Goal: Task Accomplishment & Management: Manage account settings

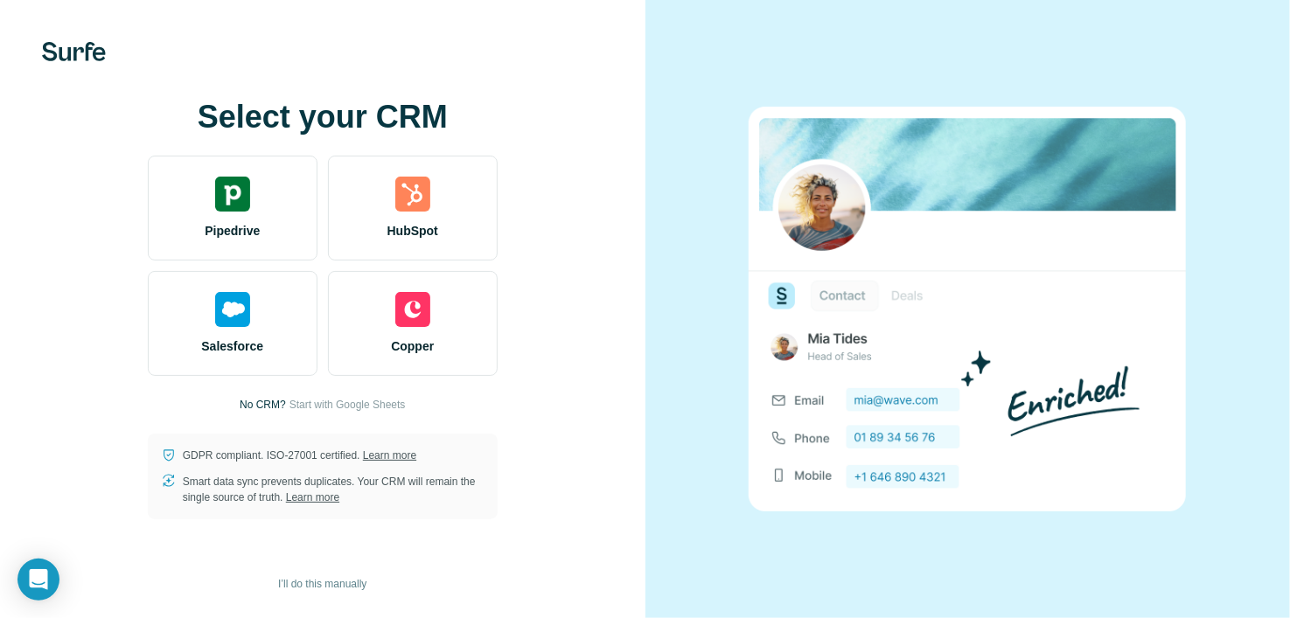
click at [543, 84] on div "Select your CRM Pipedrive HubSpot Salesforce Copper No CRM? Start with Google S…" at bounding box center [322, 309] width 645 height 618
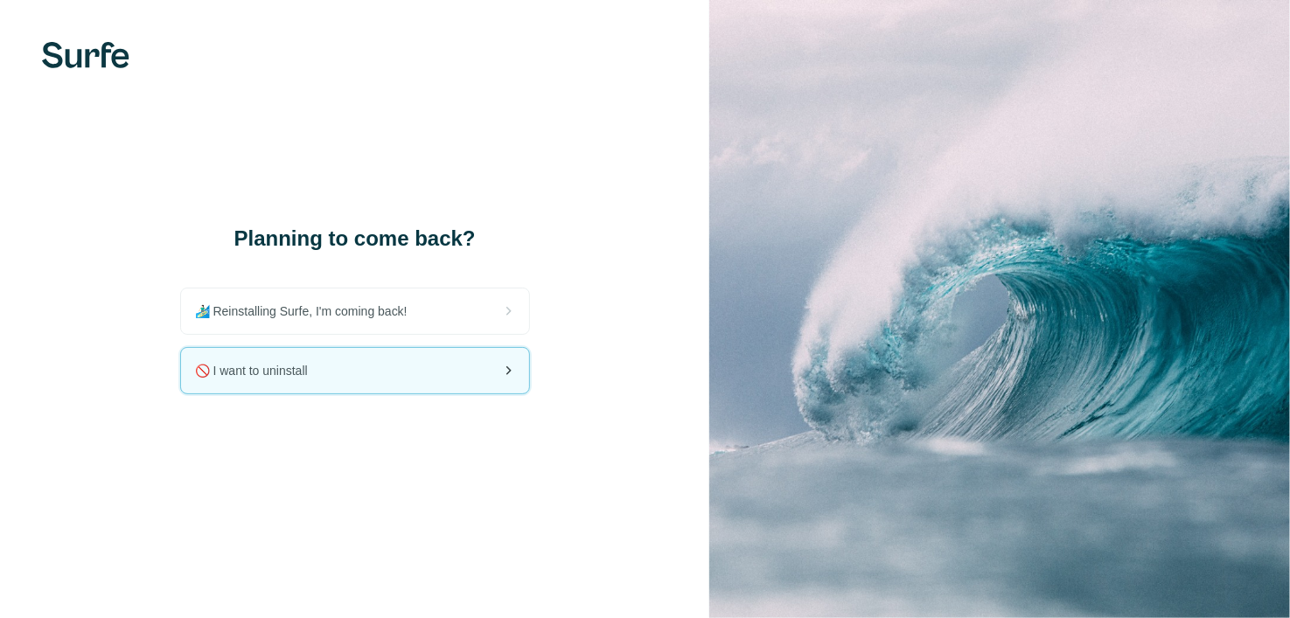
click at [399, 375] on div "🚫 I want to uninstall" at bounding box center [355, 370] width 348 height 45
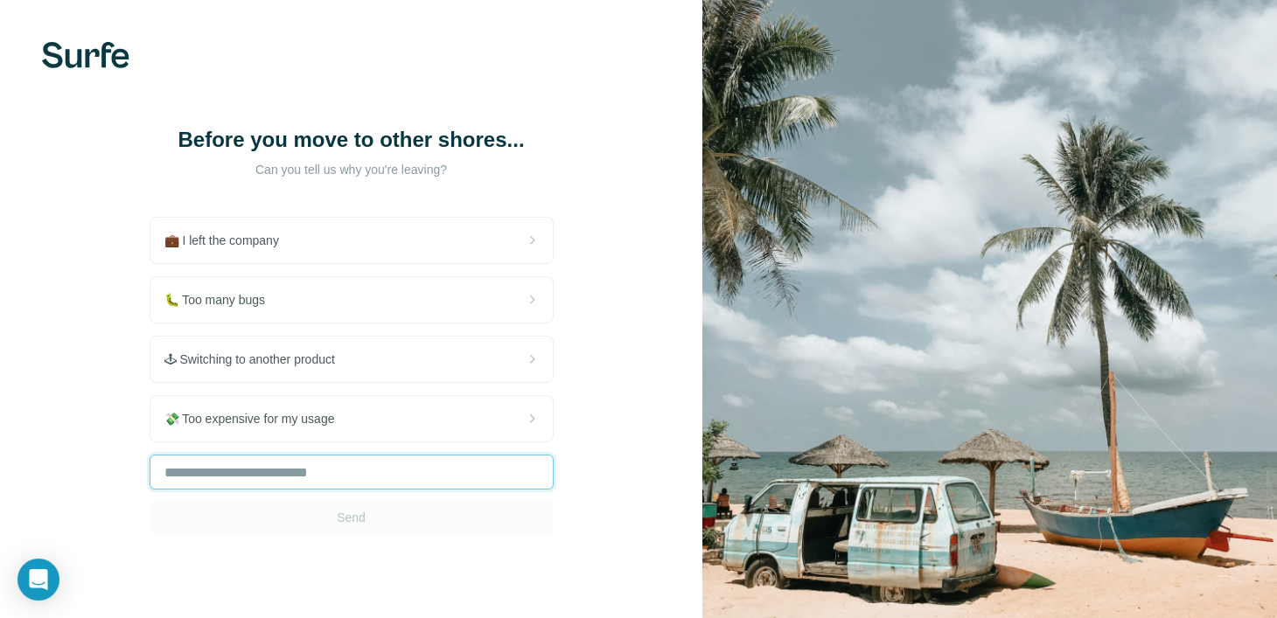
click at [361, 470] on input "text" at bounding box center [352, 472] width 404 height 35
type input "**********"
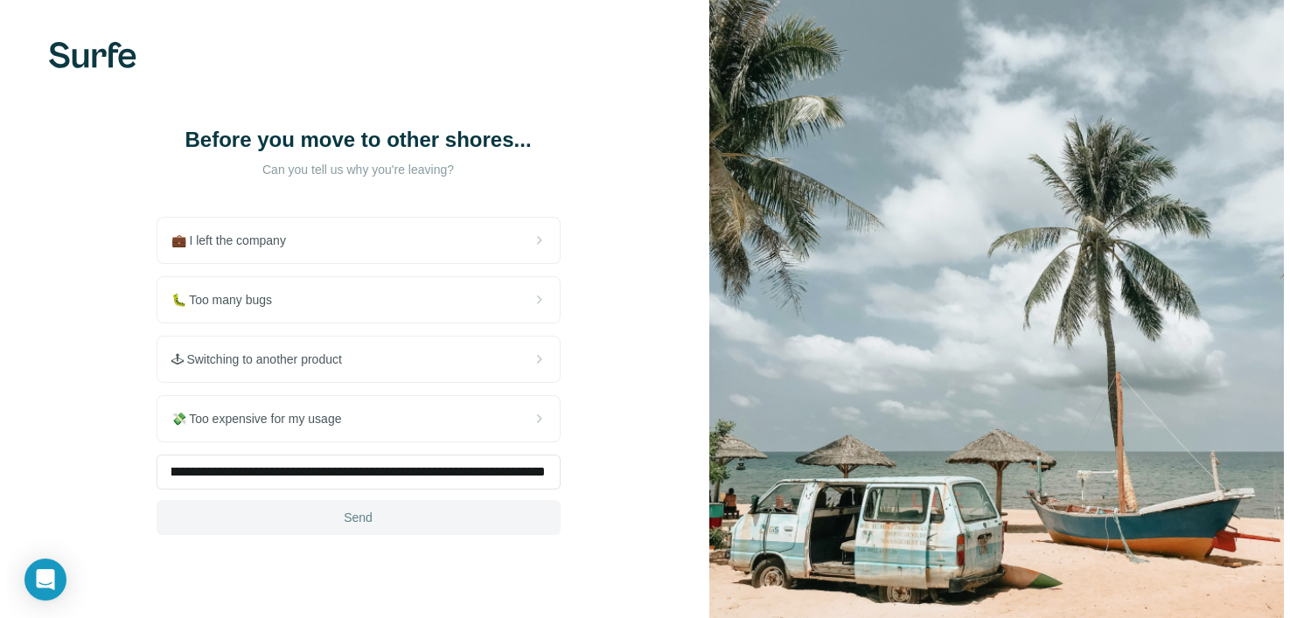
scroll to position [0, 0]
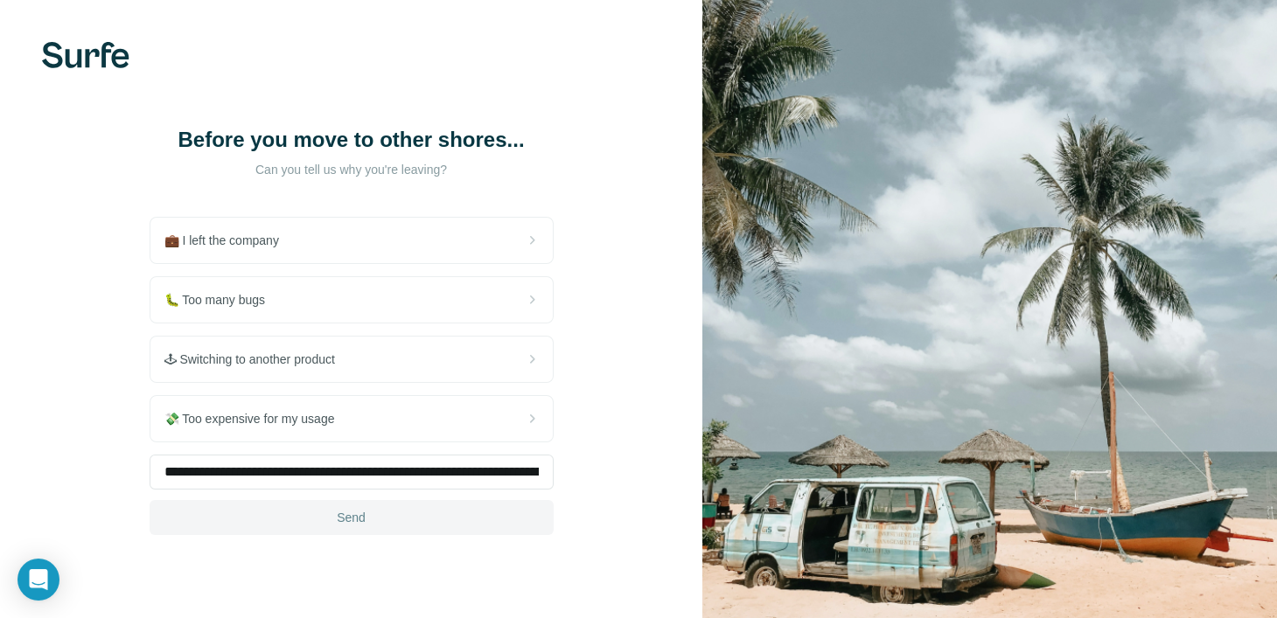
click at [353, 511] on span "Send" at bounding box center [351, 517] width 29 height 17
